Goal: Task Accomplishment & Management: Complete application form

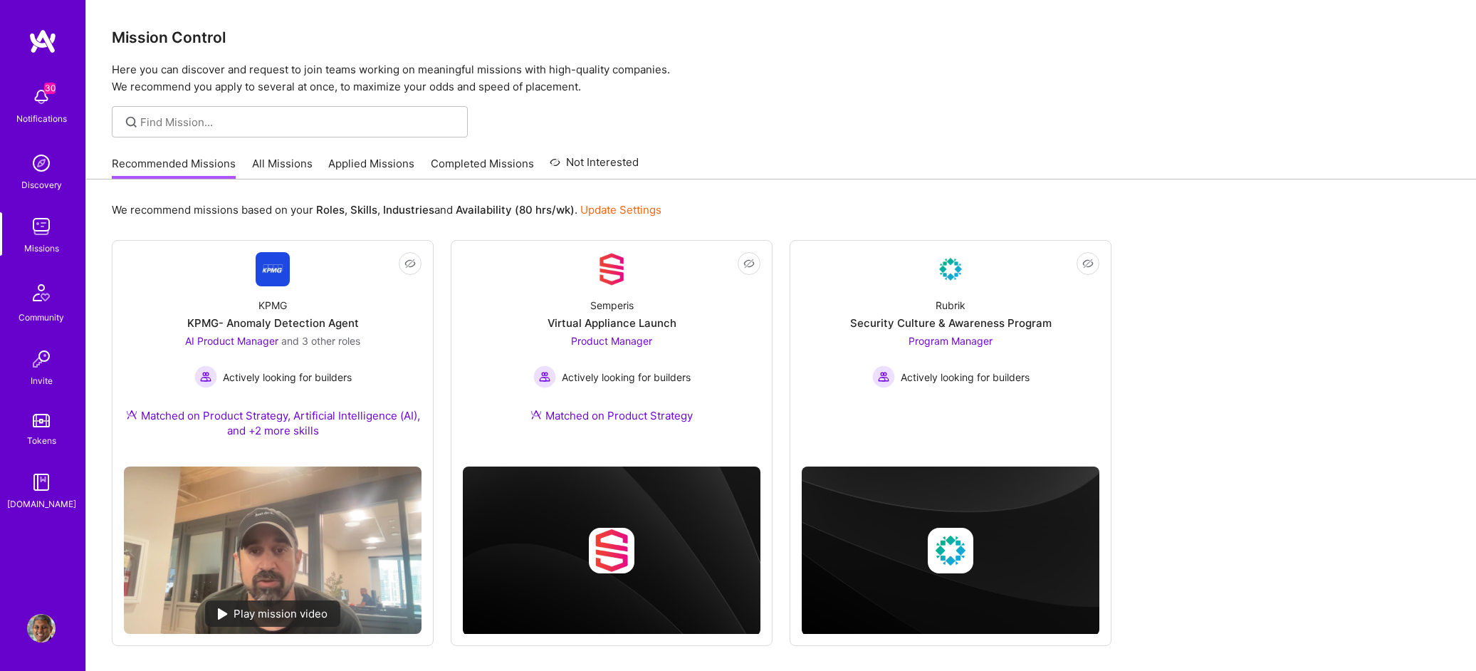
click at [363, 164] on link "Applied Missions" at bounding box center [371, 167] width 86 height 23
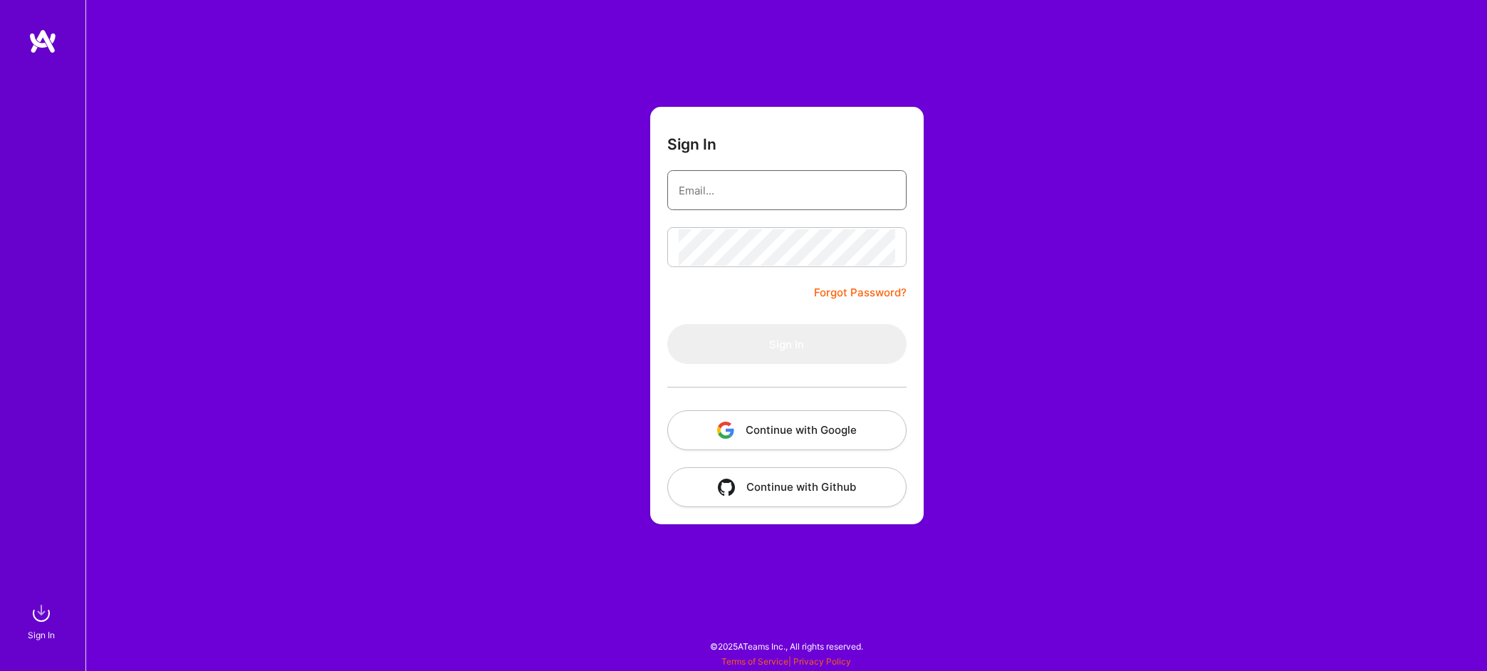
type input "[PERSON_NAME][EMAIL_ADDRESS][DOMAIN_NAME]"
click at [786, 344] on button "Sign In" at bounding box center [786, 344] width 239 height 40
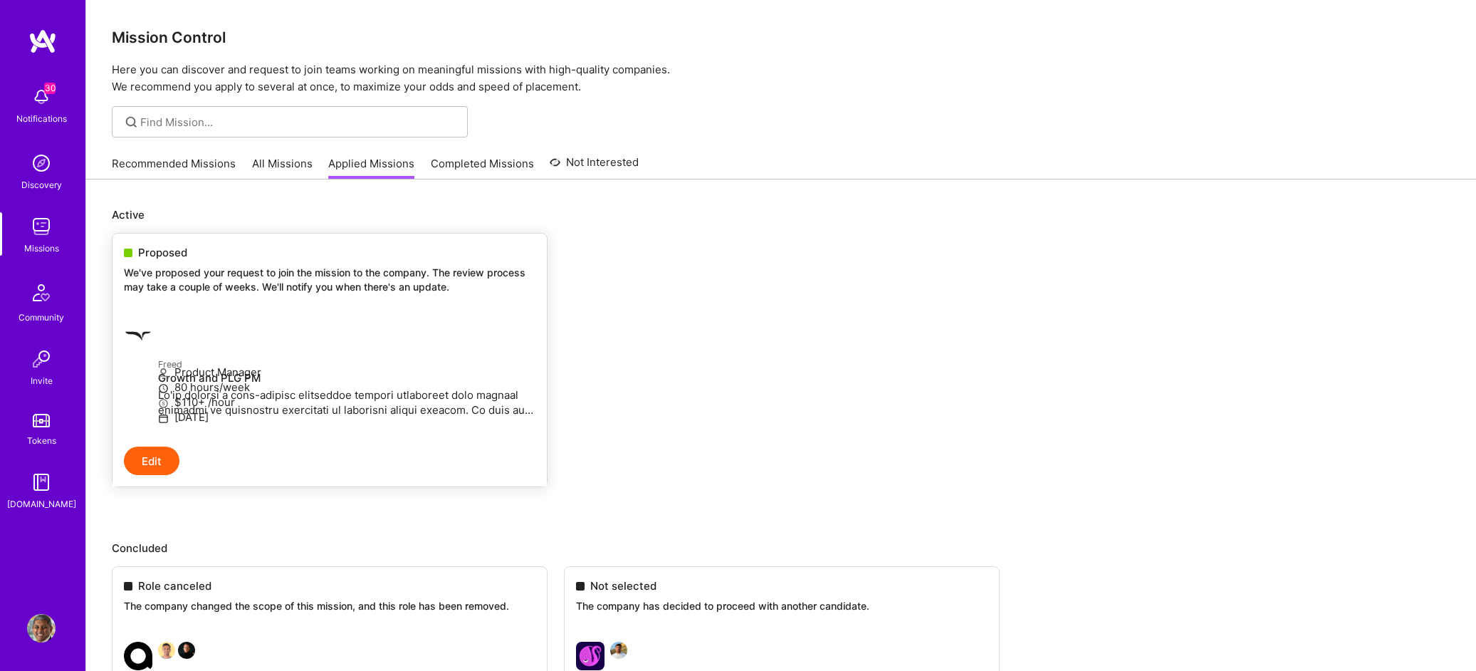
click at [362, 409] on p at bounding box center [346, 402] width 377 height 30
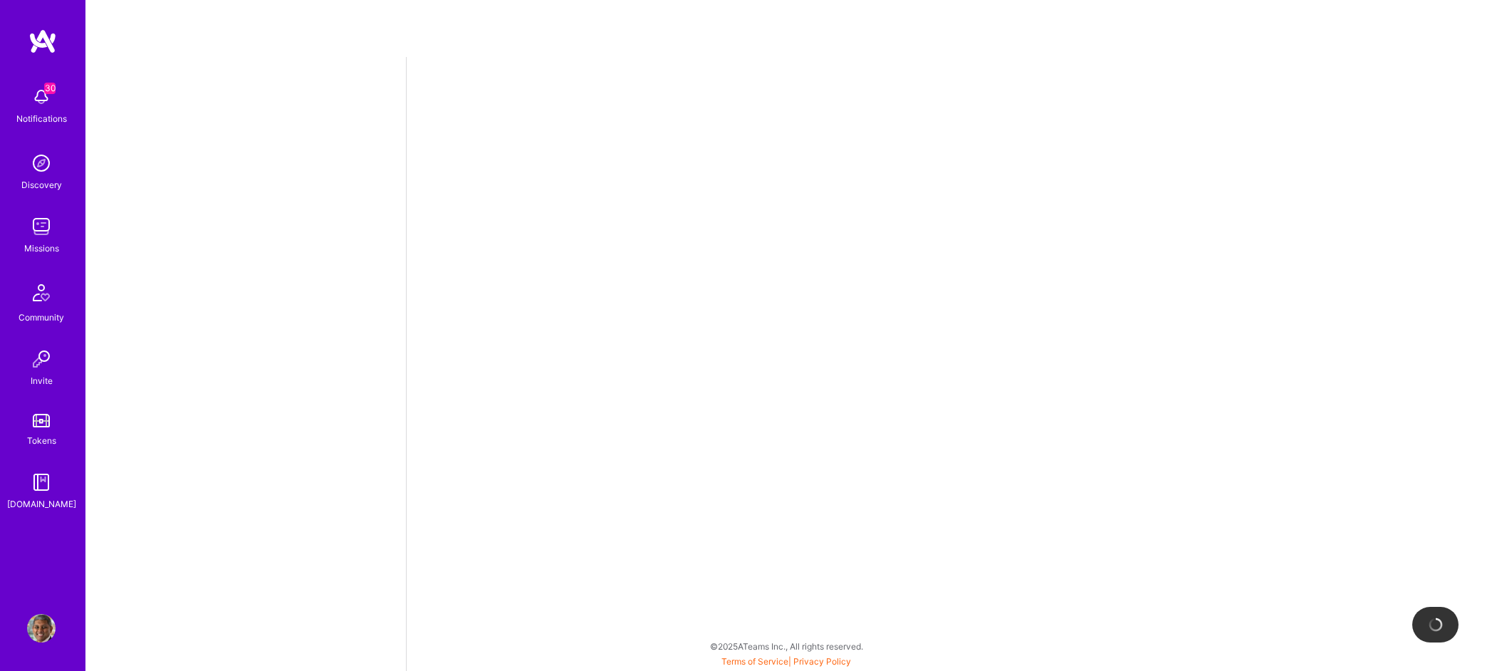
select select "US"
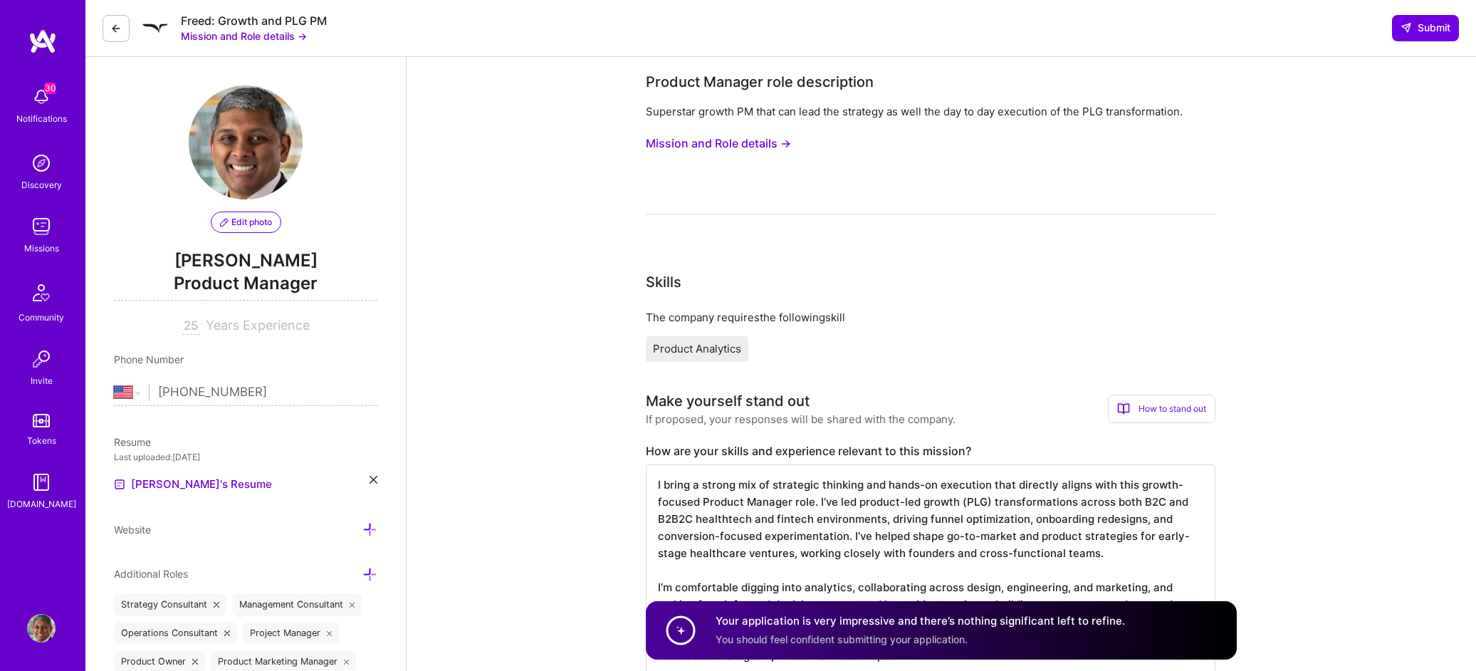
click at [288, 36] on button "Mission and Role details →" at bounding box center [244, 35] width 126 height 15
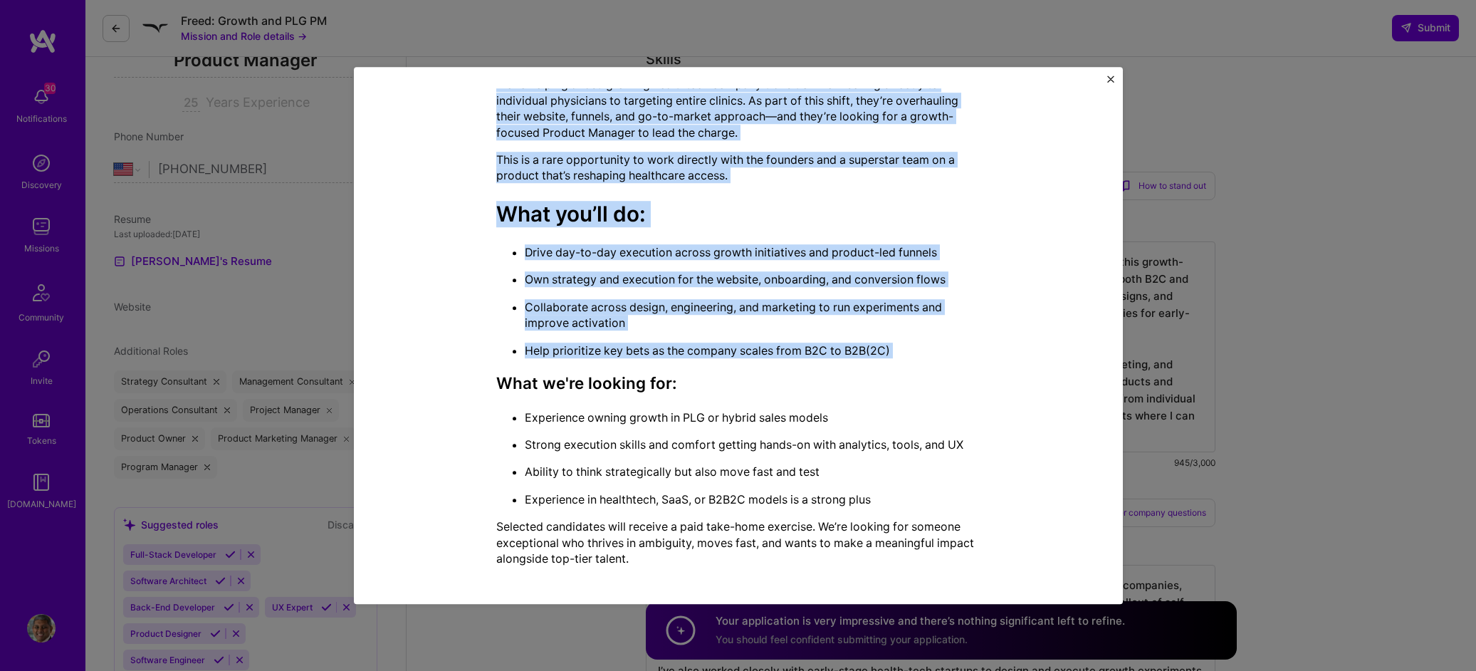
scroll to position [250, 0]
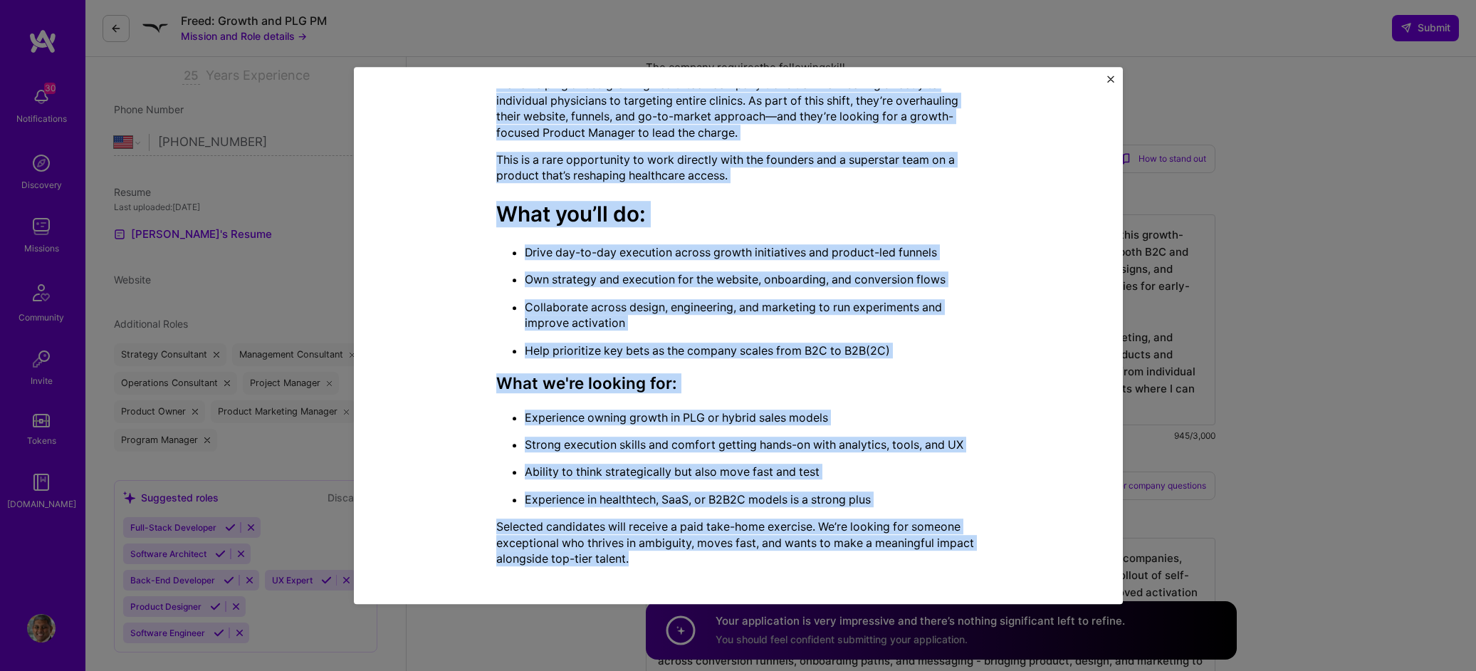
drag, startPoint x: 493, startPoint y: 175, endPoint x: 820, endPoint y: 572, distance: 514.9
click at [820, 572] on div "Mission Description and Role Details Product Manager role description Superstar…" at bounding box center [738, 335] width 726 height 494
copy div "Product Manager role description Superstar growth PM that can lead the strategy…"
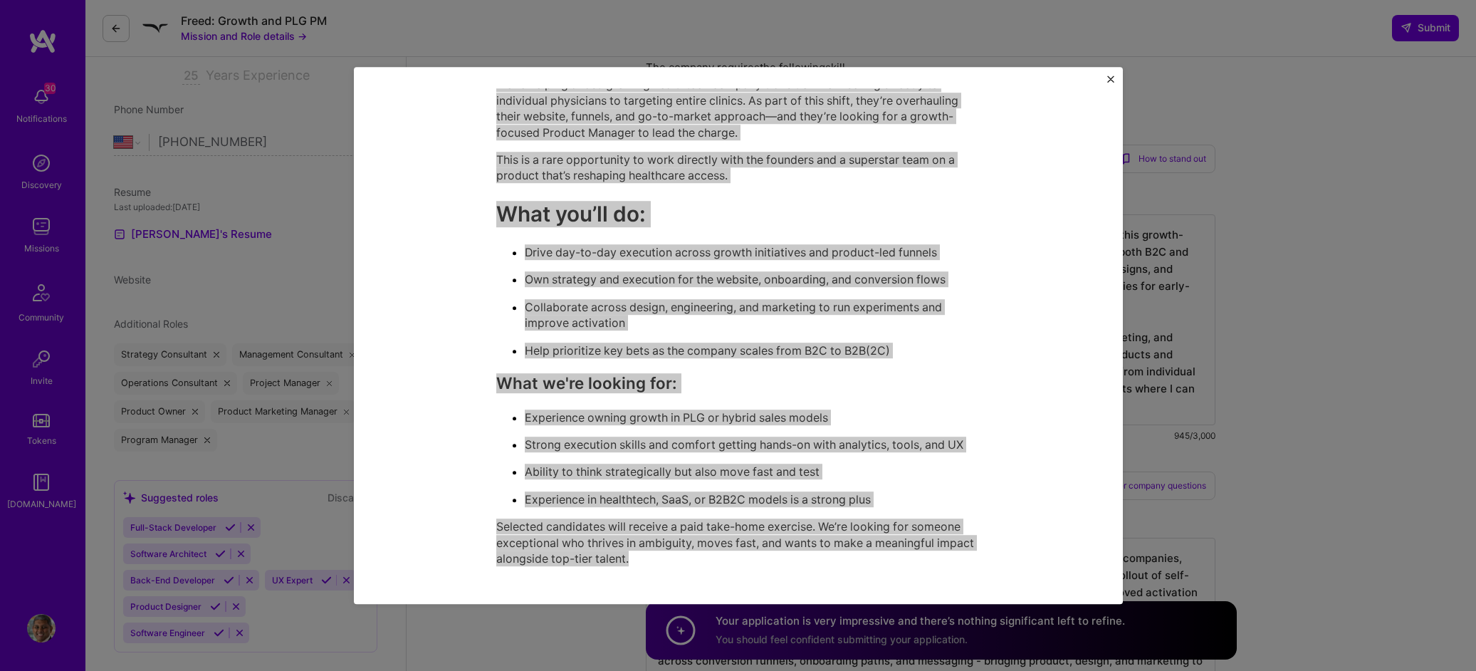
click at [560, 582] on div "Mission Description and Role Details Product Manager role description Superstar…" at bounding box center [738, 335] width 726 height 494
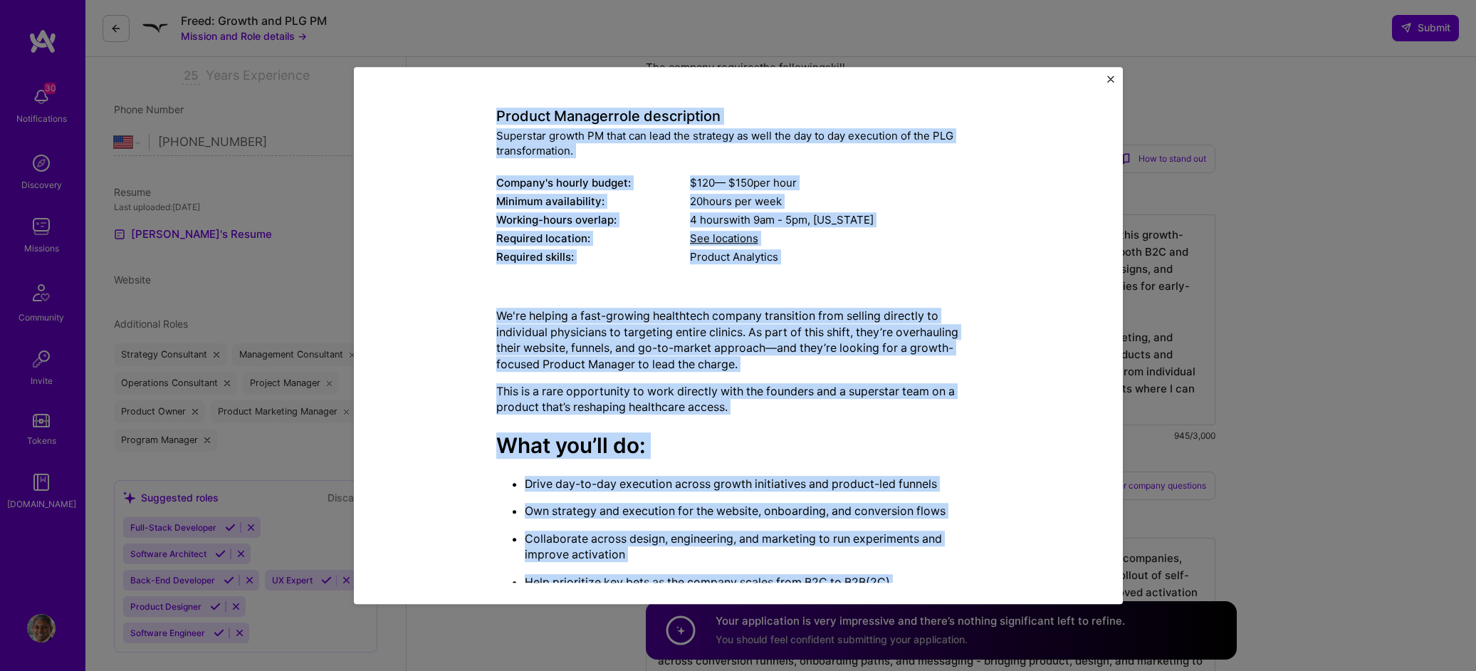
scroll to position [122, 0]
